Goal: Task Accomplishment & Management: Manage account settings

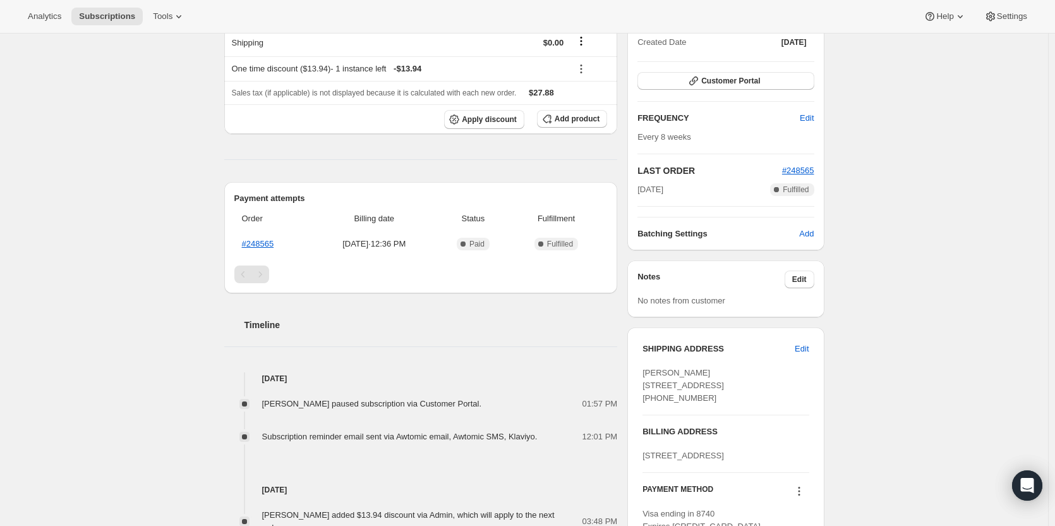
scroll to position [63, 0]
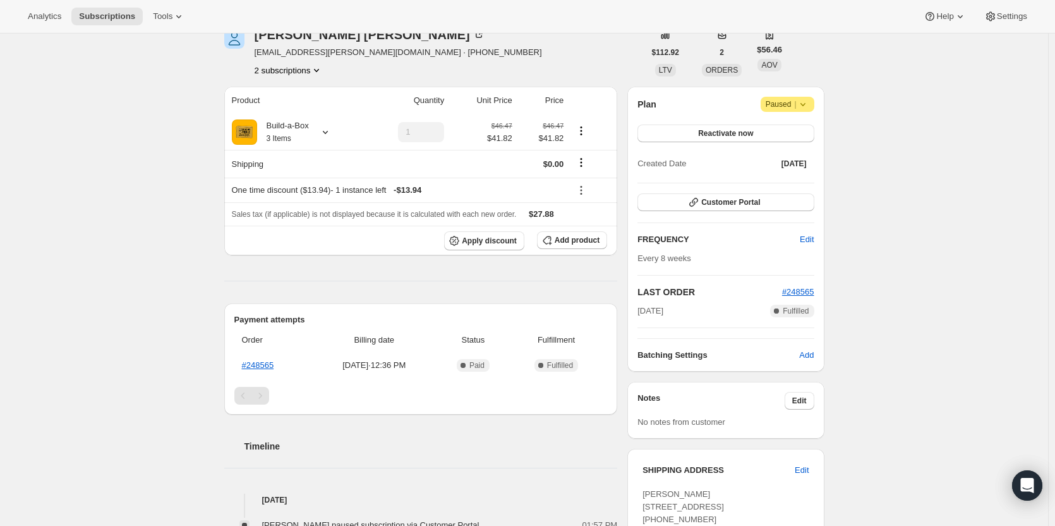
click at [306, 75] on button "2 subscriptions" at bounding box center [289, 70] width 69 height 13
click at [314, 97] on span "13782057235" at bounding box center [292, 94] width 88 height 13
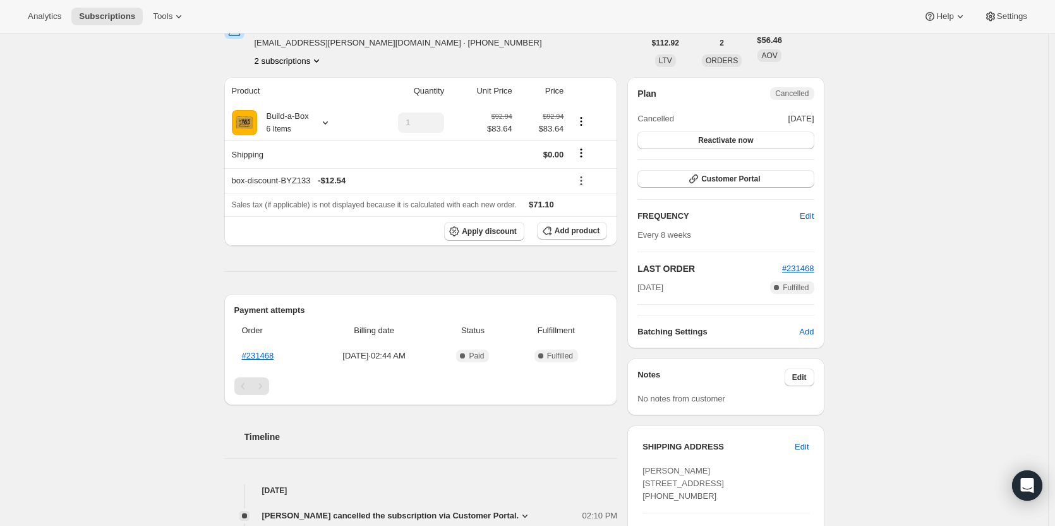
scroll to position [63, 0]
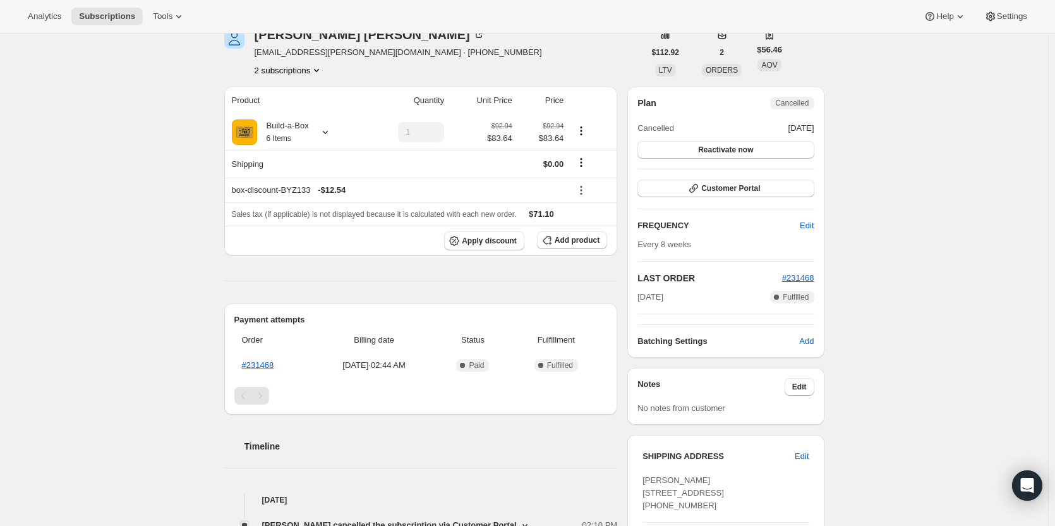
click at [298, 72] on button "2 subscriptions" at bounding box center [289, 70] width 69 height 13
click at [298, 110] on span "14824702227" at bounding box center [292, 115] width 88 height 13
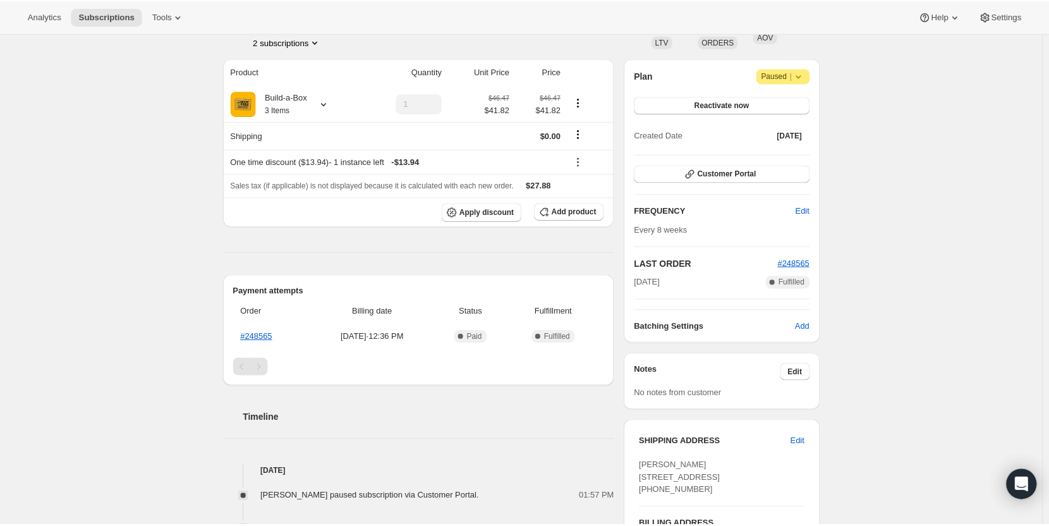
scroll to position [63, 0]
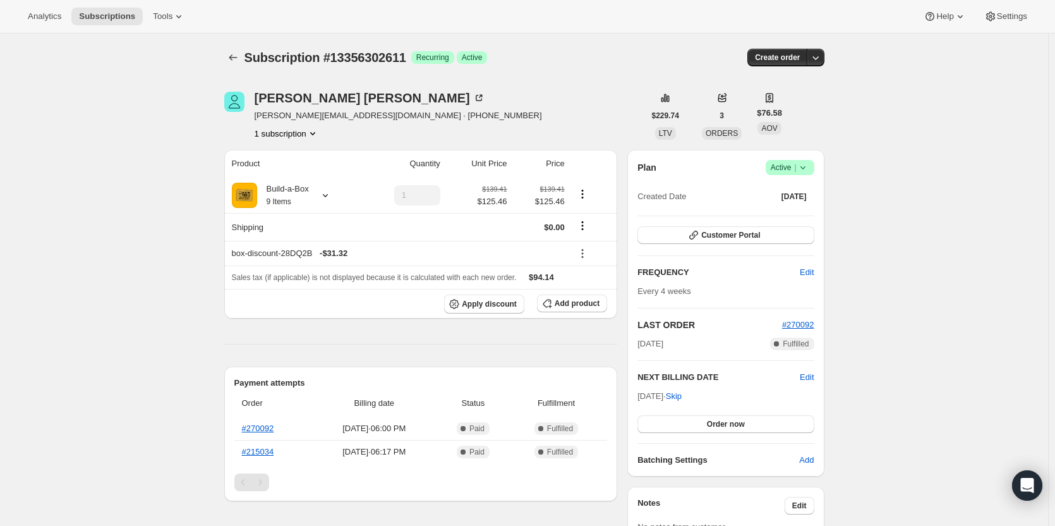
click at [806, 166] on icon at bounding box center [803, 167] width 13 height 13
click at [804, 214] on span "Cancel subscription" at bounding box center [793, 213] width 71 height 9
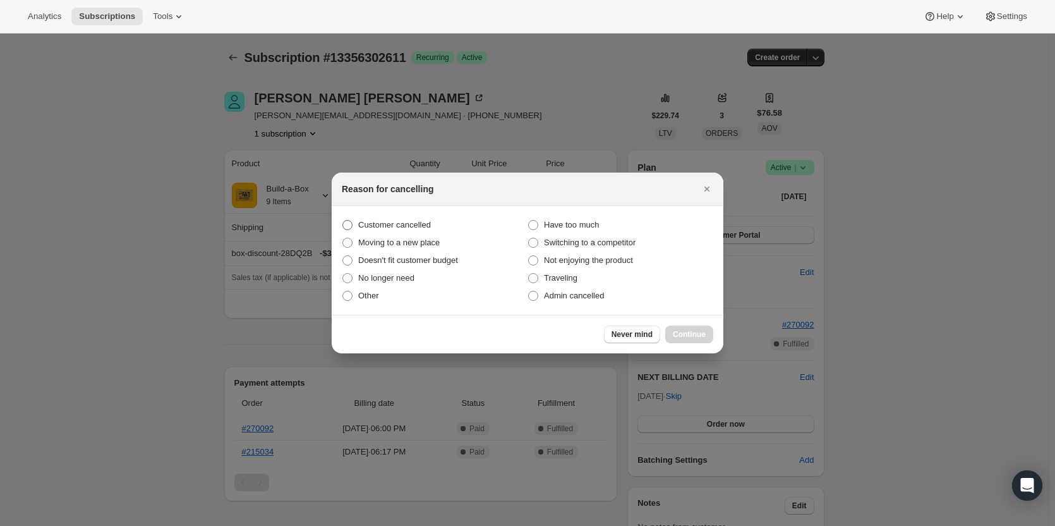
click at [401, 224] on span "Customer cancelled" at bounding box center [394, 224] width 73 height 9
click at [343, 220] on input "Customer cancelled" at bounding box center [342, 220] width 1 height 1
radio input "true"
click at [696, 335] on span "Continue" at bounding box center [689, 334] width 33 height 10
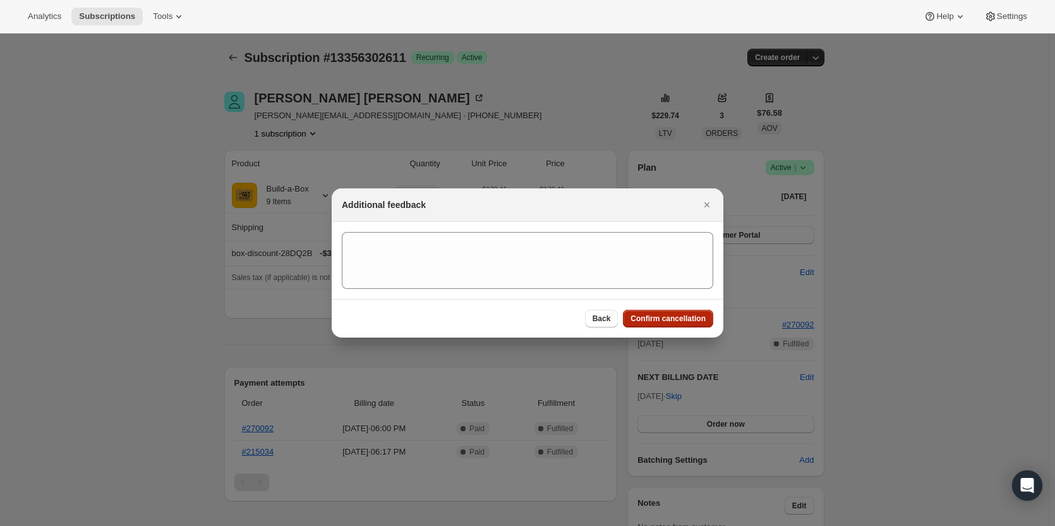
click at [683, 318] on span "Confirm cancellation" at bounding box center [668, 318] width 75 height 10
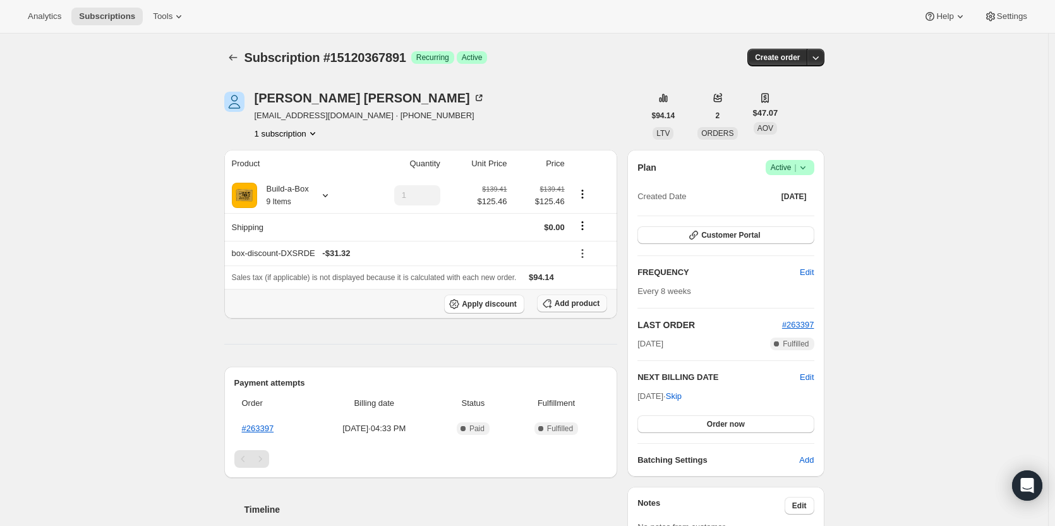
click at [574, 306] on span "Add product" at bounding box center [577, 303] width 45 height 10
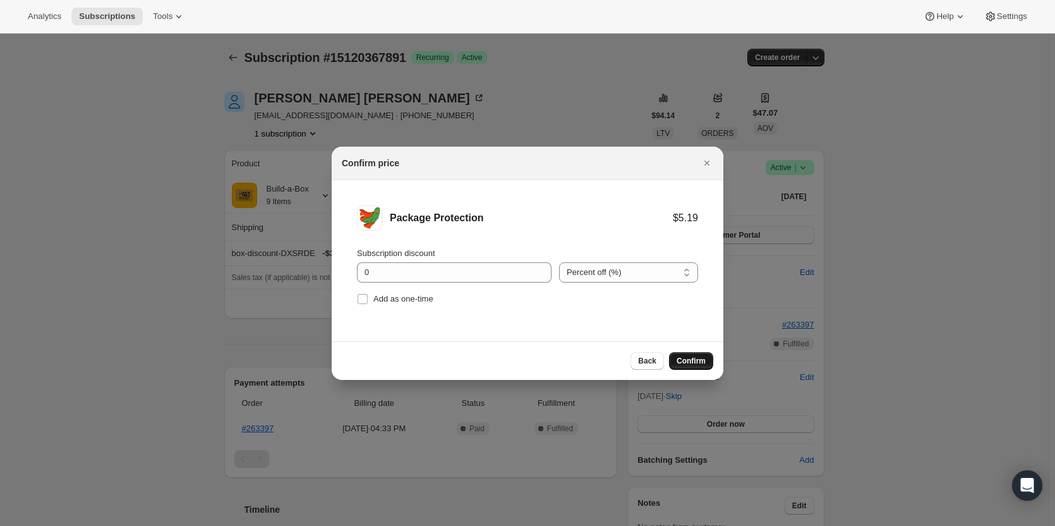
click at [684, 358] on span "Confirm" at bounding box center [691, 361] width 29 height 10
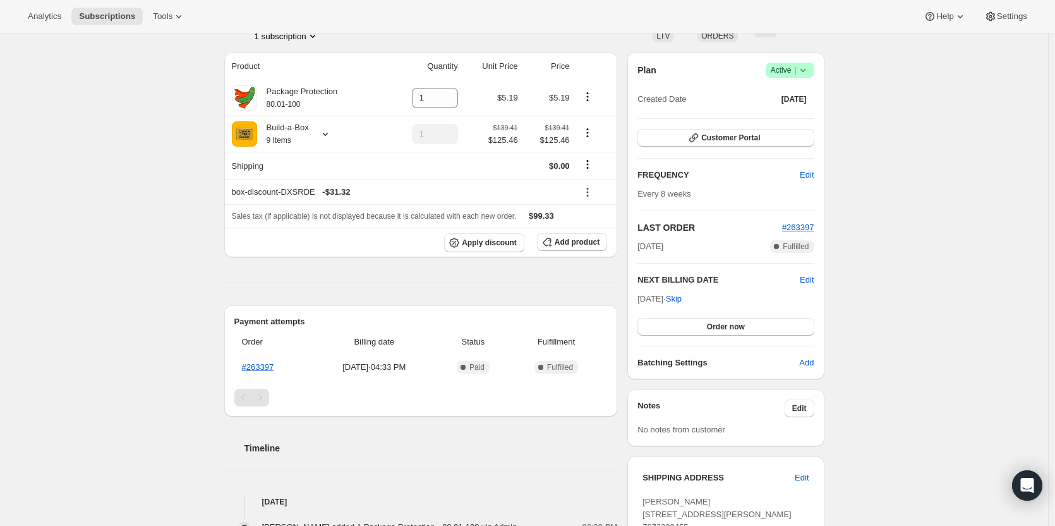
scroll to position [126, 0]
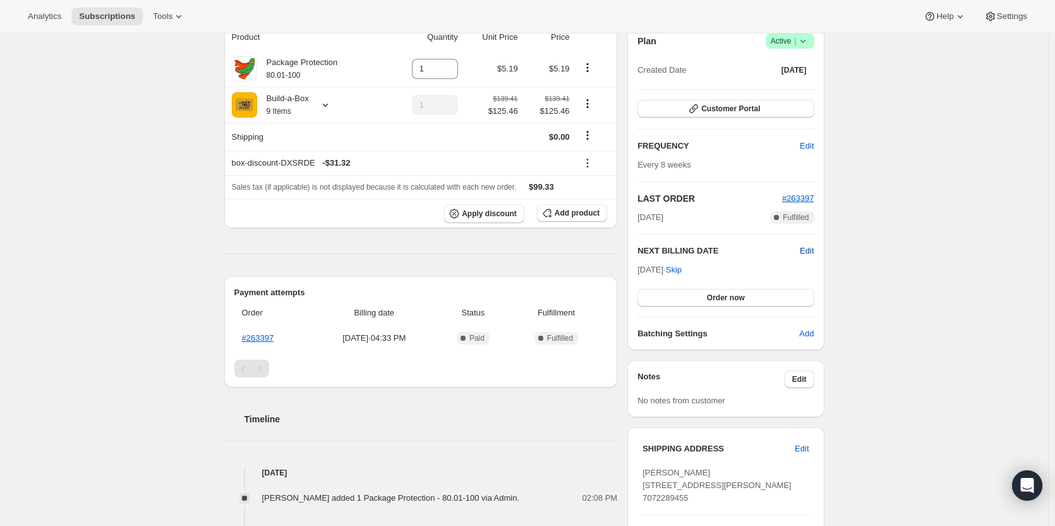
click at [809, 250] on span "Edit" at bounding box center [807, 251] width 14 height 13
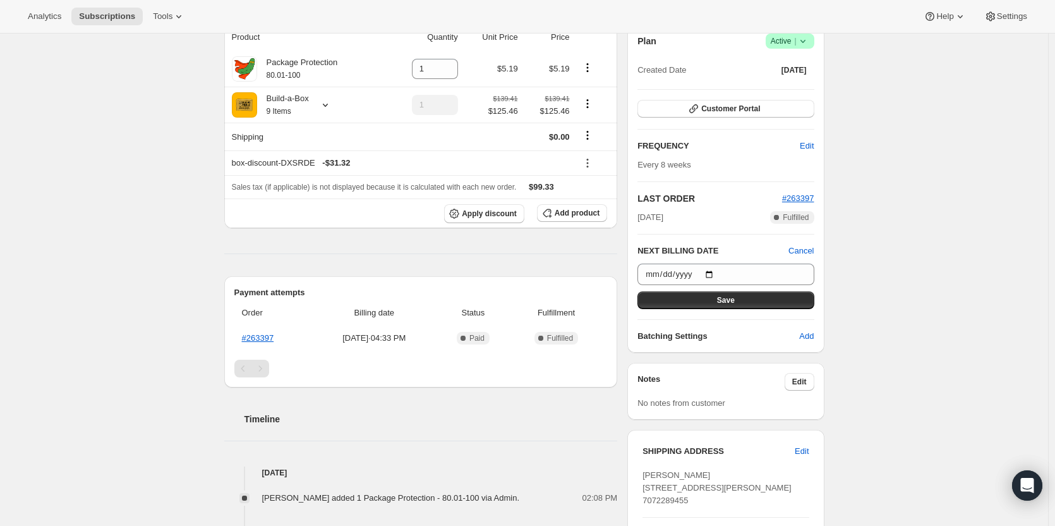
click at [927, 236] on div "Subscription #15120367891. This page is ready Subscription #15120367891 Success…" at bounding box center [524, 375] width 1048 height 936
click at [717, 279] on input "2025-11-10" at bounding box center [725, 273] width 176 height 21
type input "2025-12-06"
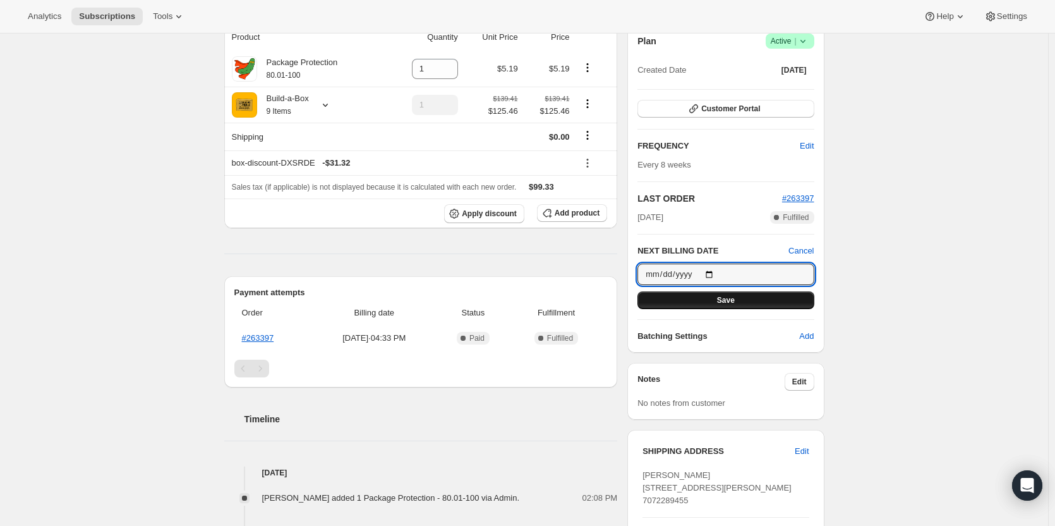
click at [747, 306] on button "Save" at bounding box center [725, 300] width 176 height 18
